Goal: Task Accomplishment & Management: Complete application form

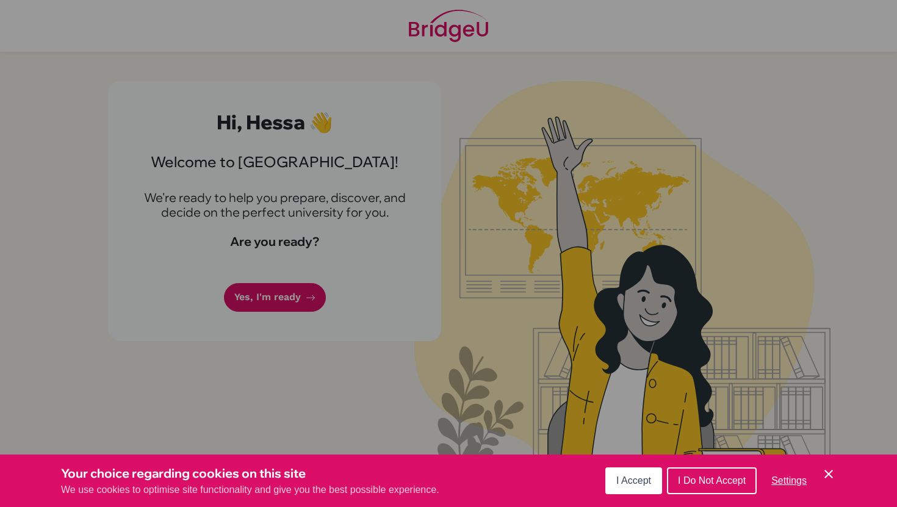
click at [646, 480] on span "I Accept" at bounding box center [633, 480] width 35 height 10
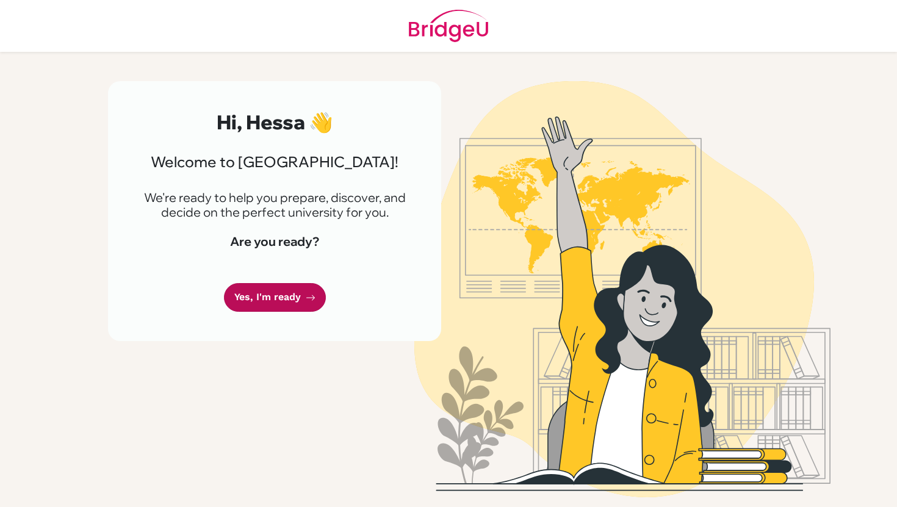
click at [289, 301] on link "Yes, I'm ready" at bounding box center [275, 297] width 102 height 29
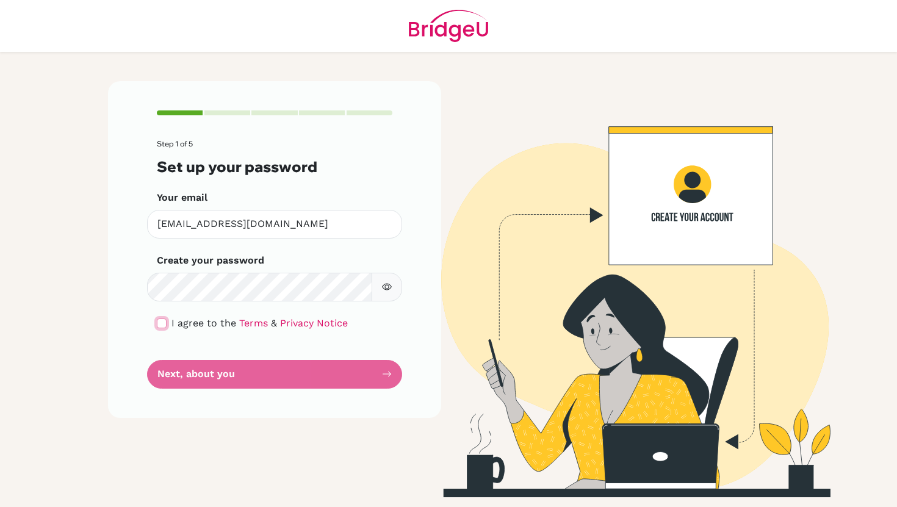
click at [163, 325] on input "checkbox" at bounding box center [162, 324] width 10 height 10
checkbox input "true"
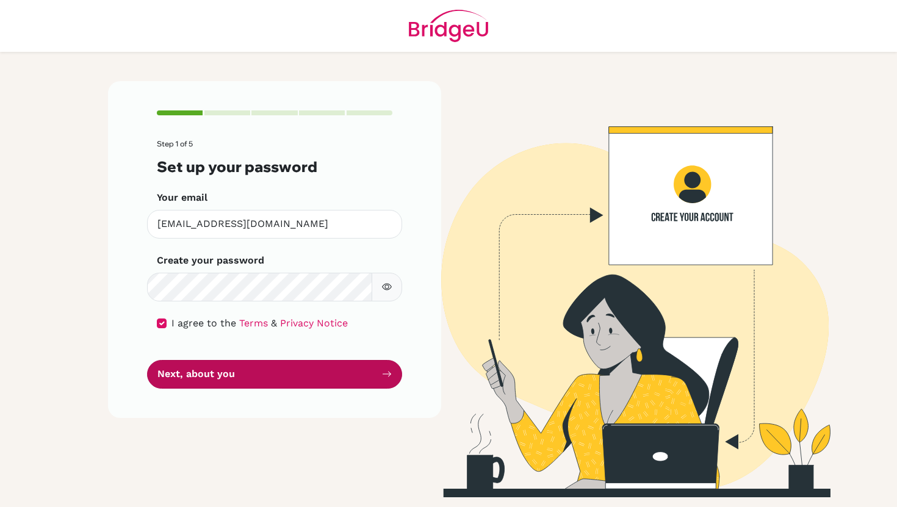
click at [185, 373] on button "Next, about you" at bounding box center [274, 374] width 255 height 29
